Goal: Task Accomplishment & Management: Use online tool/utility

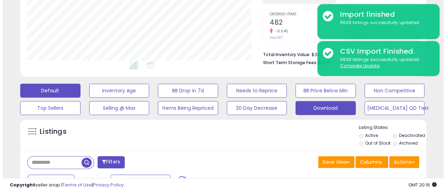
scroll to position [143, 235]
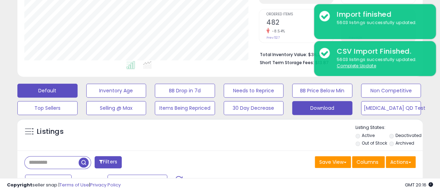
click at [67, 87] on button "Default" at bounding box center [47, 91] width 60 height 14
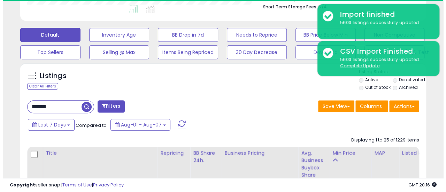
scroll to position [189, 0]
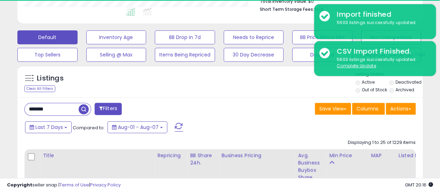
click at [404, 80] on label "Deactivated" at bounding box center [409, 82] width 26 height 6
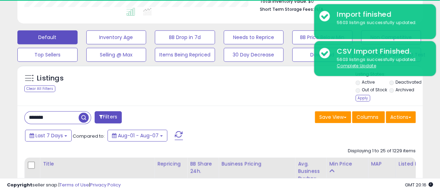
click at [402, 87] on label "Archived" at bounding box center [405, 90] width 19 height 6
click at [365, 101] on div "Listing States: Active Deactivated Out of Stock Archived Apply" at bounding box center [389, 87] width 67 height 32
click at [362, 99] on div "Apply" at bounding box center [363, 98] width 15 height 7
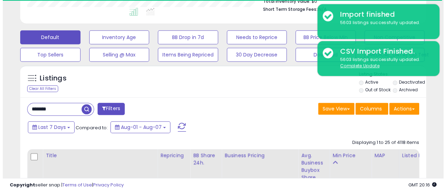
scroll to position [143, 235]
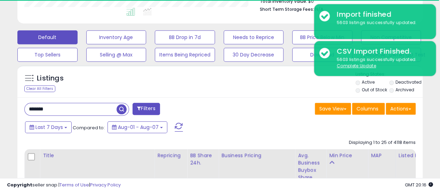
click at [59, 106] on input "*******" at bounding box center [71, 109] width 92 height 12
paste input "text"
type input "*******"
click at [118, 110] on span "button" at bounding box center [122, 109] width 10 height 10
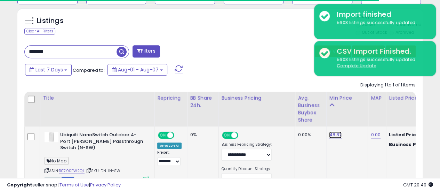
click at [329, 136] on link "48.87" at bounding box center [335, 134] width 13 height 7
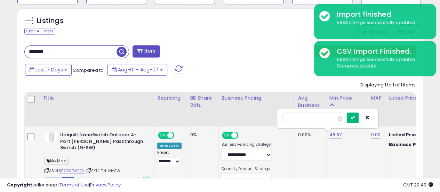
type input "*****"
click at [359, 118] on button "submit" at bounding box center [353, 117] width 12 height 10
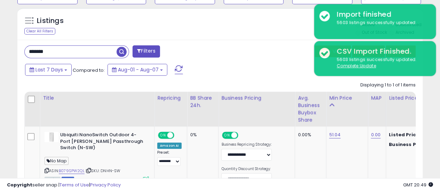
click at [278, 66] on div "Last 7 Days Compared to: Aug-01 - Aug-07" at bounding box center [170, 71] width 294 height 16
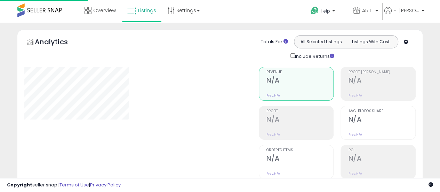
scroll to position [240, 0]
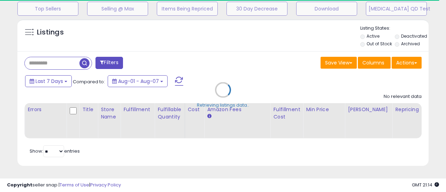
type input "*******"
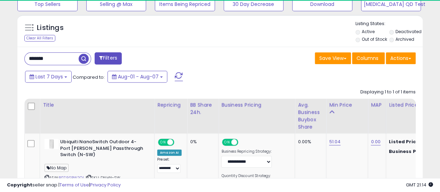
scroll to position [143, 235]
click at [402, 57] on button "Actions" at bounding box center [401, 58] width 30 height 12
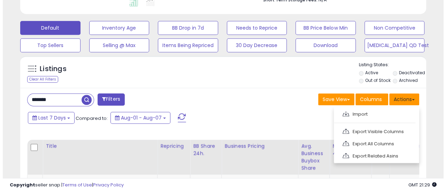
scroll to position [189, 0]
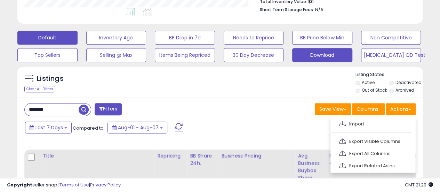
click at [147, 45] on button "Download" at bounding box center [116, 38] width 60 height 14
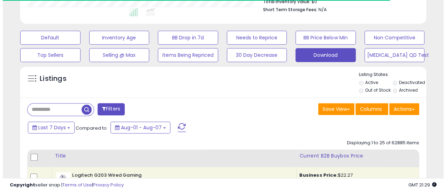
scroll to position [347978, 347886]
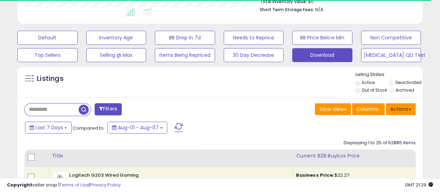
click at [393, 105] on button "Actions" at bounding box center [401, 109] width 30 height 12
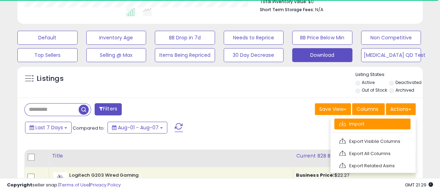
click at [377, 126] on link "Import" at bounding box center [373, 123] width 76 height 11
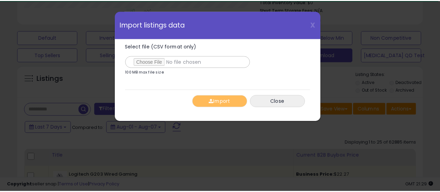
scroll to position [143, 237]
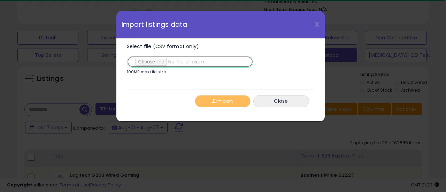
click at [157, 61] on input "Select file (CSV format only)" at bounding box center [190, 62] width 126 height 12
type input "**********"
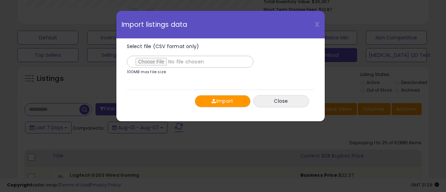
click at [217, 101] on button "Import" at bounding box center [223, 101] width 56 height 12
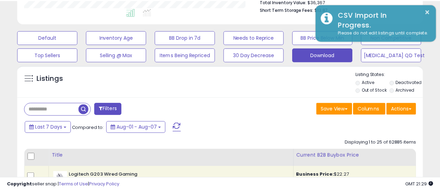
scroll to position [347978, 347886]
